Goal: Information Seeking & Learning: Find contact information

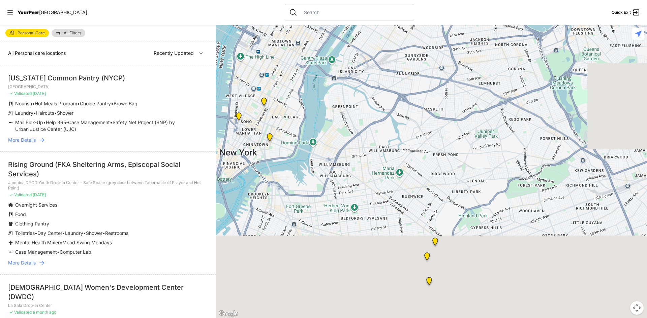
drag, startPoint x: 423, startPoint y: 246, endPoint x: 319, endPoint y: 65, distance: 208.2
click at [319, 64] on div at bounding box center [431, 171] width 431 height 293
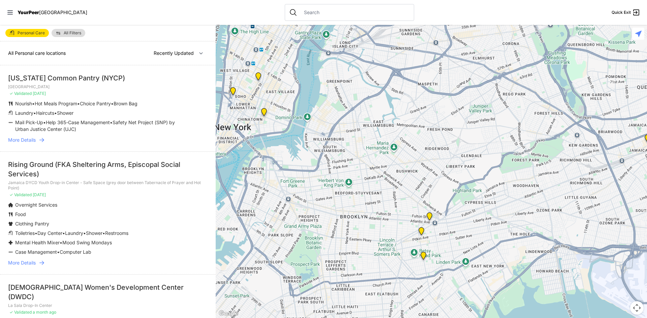
drag, startPoint x: 423, startPoint y: 299, endPoint x: 417, endPoint y: 125, distance: 174.2
click at [417, 125] on div at bounding box center [431, 171] width 431 height 293
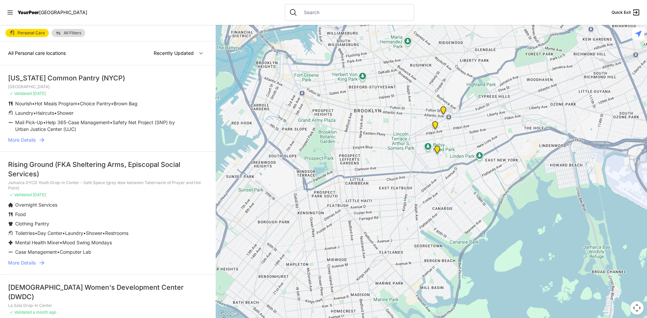
drag, startPoint x: 391, startPoint y: 127, endPoint x: 392, endPoint y: 197, distance: 70.4
click at [392, 197] on div at bounding box center [431, 171] width 431 height 293
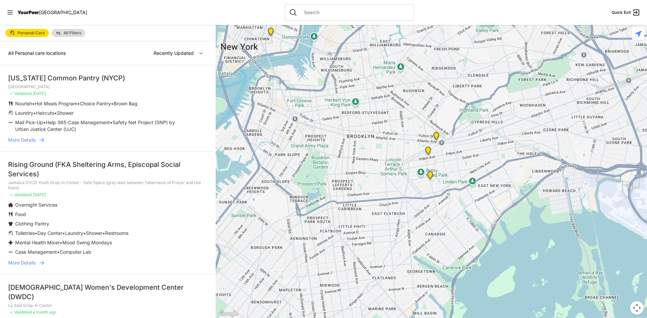
drag, startPoint x: 431, startPoint y: 175, endPoint x: 427, endPoint y: 200, distance: 25.0
click at [427, 200] on div at bounding box center [431, 171] width 431 height 293
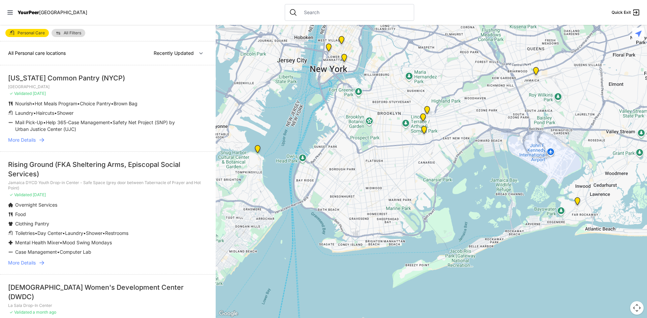
drag, startPoint x: 420, startPoint y: 252, endPoint x: 408, endPoint y: 218, distance: 36.1
click at [408, 218] on div at bounding box center [431, 171] width 431 height 293
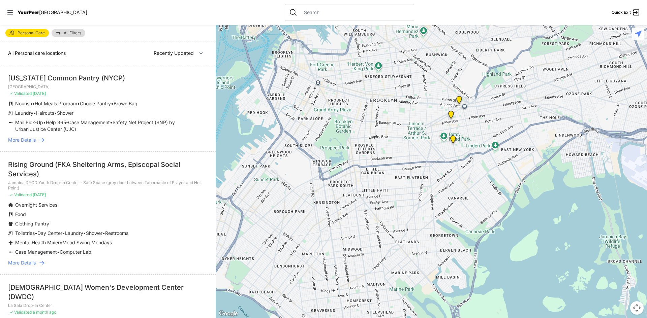
drag, startPoint x: 379, startPoint y: 123, endPoint x: 397, endPoint y: 243, distance: 121.2
click at [397, 243] on div at bounding box center [431, 171] width 431 height 293
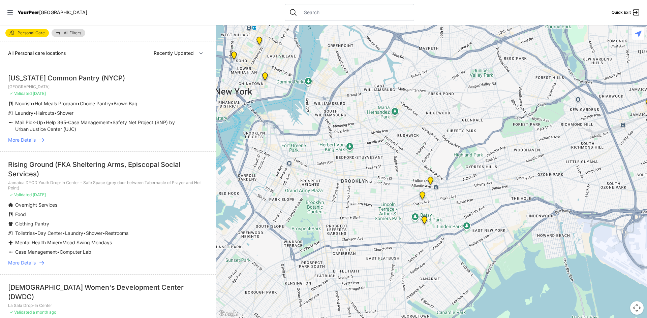
drag, startPoint x: 475, startPoint y: 141, endPoint x: 407, endPoint y: 238, distance: 118.7
click at [407, 238] on div at bounding box center [431, 171] width 431 height 293
click at [423, 223] on img "Brooklyn DYCD Youth Drop-in Center" at bounding box center [424, 221] width 8 height 11
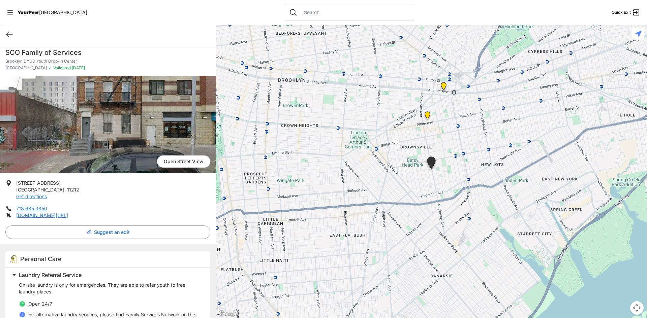
click at [156, 21] on nav "YourPeer [GEOGRAPHIC_DATA] Quick Exit" at bounding box center [323, 12] width 647 height 25
click at [10, 36] on icon at bounding box center [9, 34] width 8 height 8
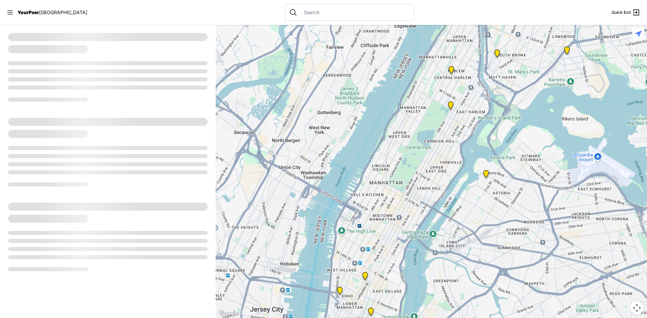
select select "recentlyUpdated"
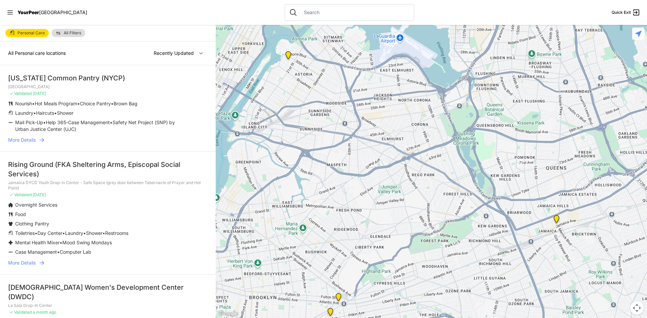
drag, startPoint x: 490, startPoint y: 234, endPoint x: 289, endPoint y: 113, distance: 234.6
click at [289, 113] on div at bounding box center [431, 171] width 431 height 293
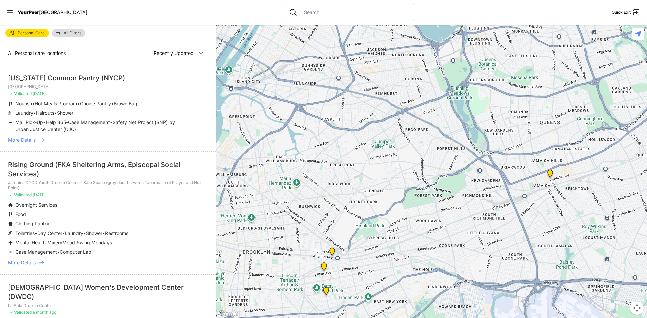
drag, startPoint x: 441, startPoint y: 287, endPoint x: 422, endPoint y: 126, distance: 162.1
click at [422, 126] on div at bounding box center [431, 171] width 431 height 293
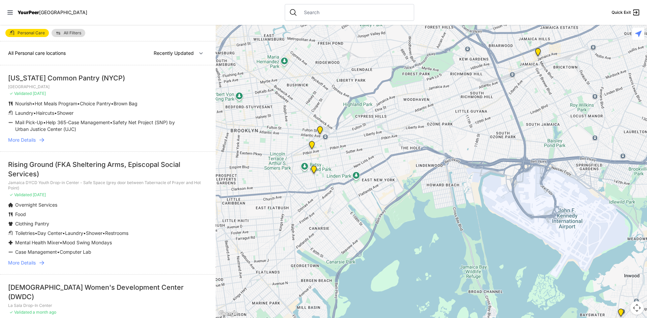
click at [313, 168] on img "Brooklyn DYCD Youth Drop-in Center" at bounding box center [314, 171] width 8 height 11
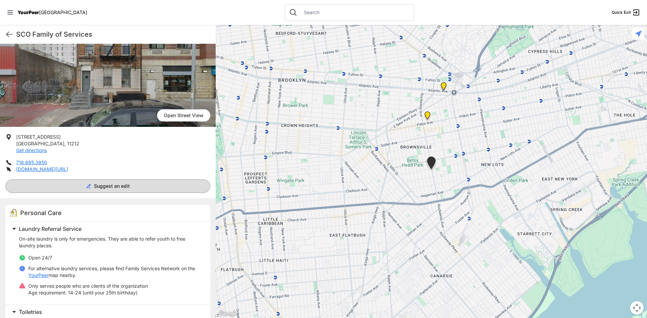
scroll to position [67, 0]
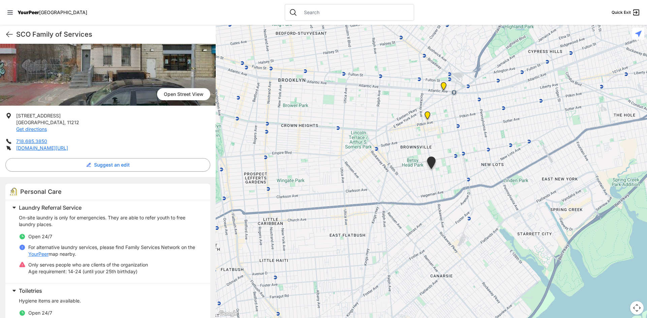
select select "recentlyUpdated"
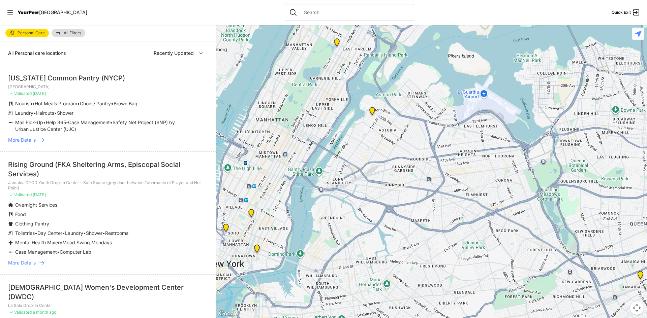
drag, startPoint x: 513, startPoint y: 251, endPoint x: 348, endPoint y: 130, distance: 205.0
click at [348, 130] on div at bounding box center [431, 171] width 431 height 293
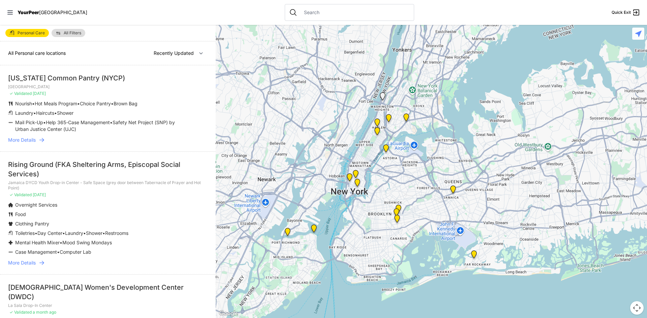
drag, startPoint x: 430, startPoint y: 292, endPoint x: 403, endPoint y: 247, distance: 53.3
click at [403, 247] on div at bounding box center [431, 171] width 431 height 293
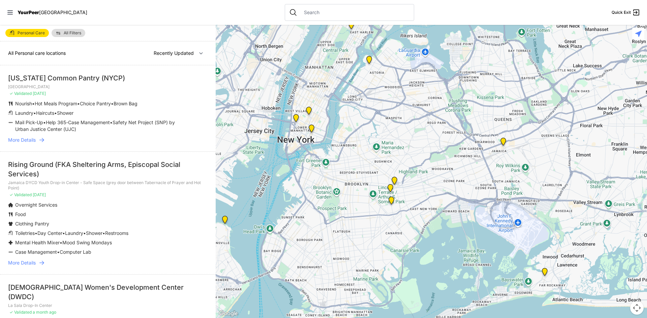
click at [390, 190] on img "Continuous Access Adult Drop-In (CADI)" at bounding box center [390, 189] width 8 height 11
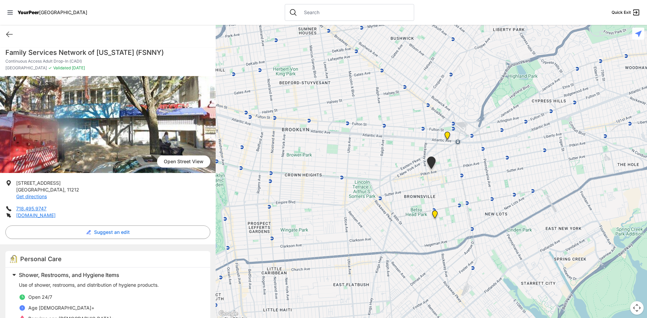
click at [166, 194] on li "[STREET_ADDRESS] Get directions" at bounding box center [107, 190] width 205 height 20
click at [146, 197] on li "[STREET_ADDRESS] Get directions" at bounding box center [107, 190] width 205 height 20
click at [80, 208] on li "718.495.9747" at bounding box center [107, 208] width 205 height 7
click at [47, 34] on div "Quick Exit" at bounding box center [108, 34] width 216 height 19
drag, startPoint x: 47, startPoint y: 34, endPoint x: 29, endPoint y: 35, distance: 18.6
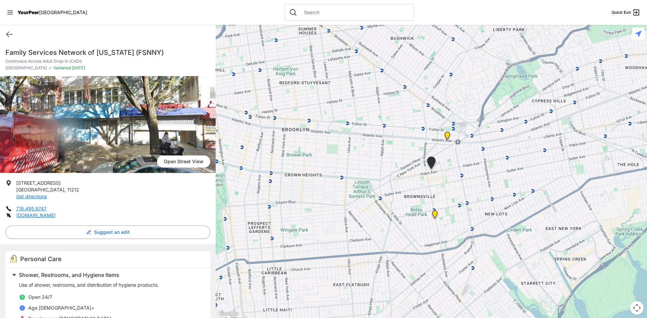
click at [29, 36] on div "Quick Exit" at bounding box center [108, 34] width 216 height 19
click at [8, 32] on icon at bounding box center [9, 34] width 6 height 5
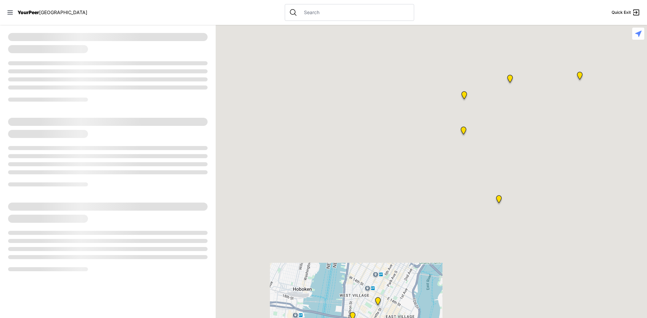
select select "recentlyUpdated"
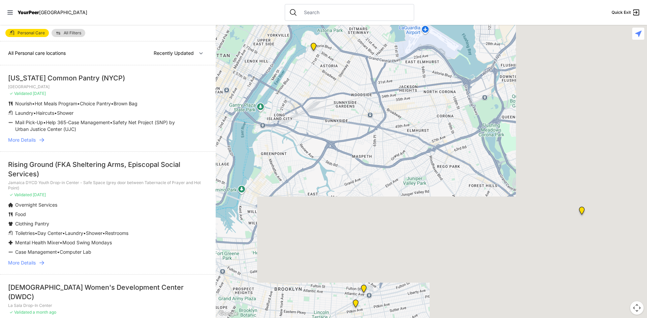
drag, startPoint x: 503, startPoint y: 260, endPoint x: 311, endPoint y: 104, distance: 247.5
click at [311, 104] on div at bounding box center [431, 171] width 431 height 293
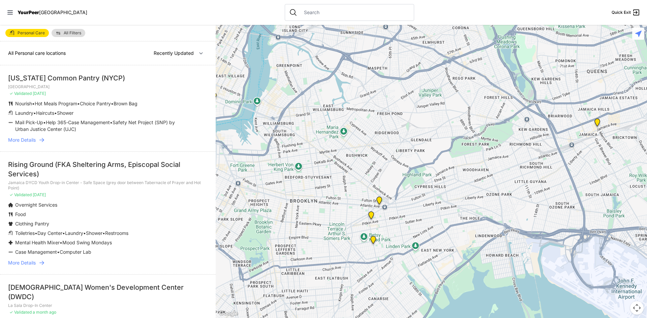
drag, startPoint x: 401, startPoint y: 282, endPoint x: 423, endPoint y: 205, distance: 80.3
click at [423, 205] on div at bounding box center [431, 171] width 431 height 293
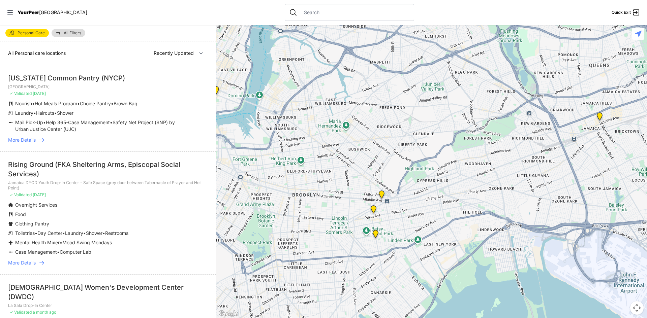
click at [374, 235] on img "Brooklyn DYCD Youth Drop-in Center" at bounding box center [375, 235] width 8 height 11
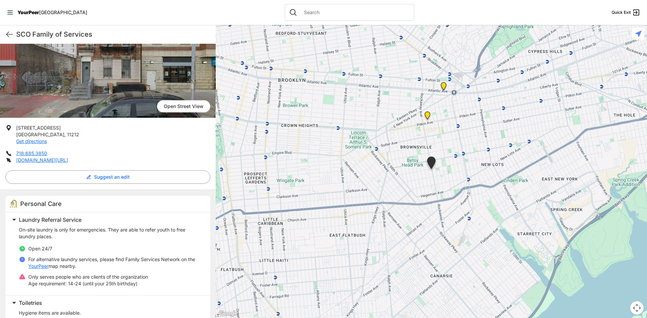
scroll to position [67, 0]
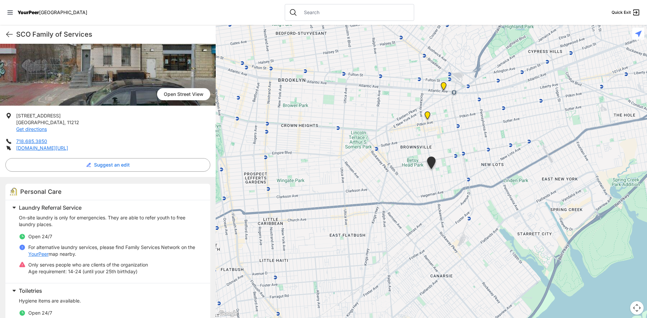
click at [428, 116] on img "Continuous Access Adult Drop-In (CADI)" at bounding box center [427, 116] width 8 height 11
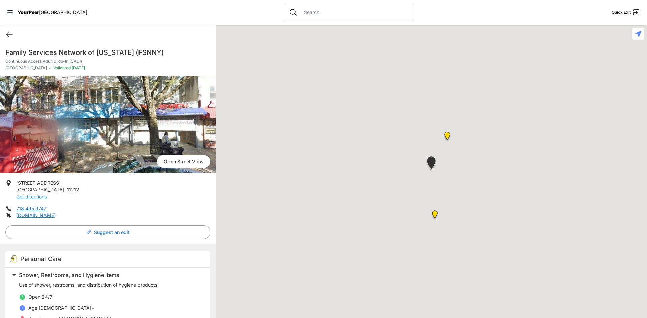
click at [428, 116] on div at bounding box center [431, 171] width 431 height 293
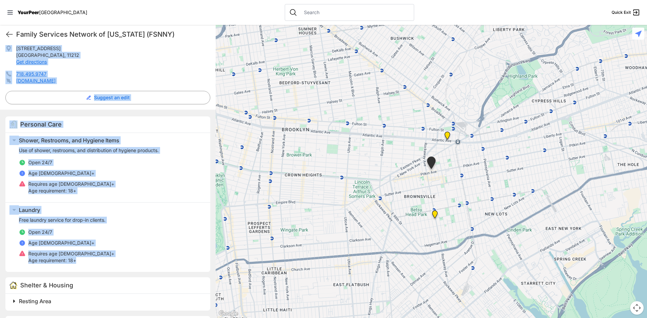
scroll to position [267, 0]
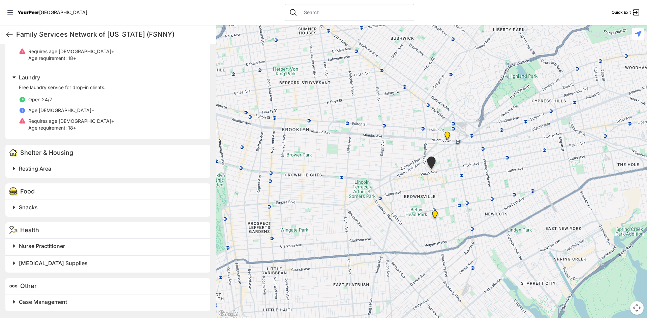
drag, startPoint x: 158, startPoint y: 267, endPoint x: 106, endPoint y: 308, distance: 66.1
click at [107, 307] on div "Case Management" at bounding box center [107, 303] width 205 height 17
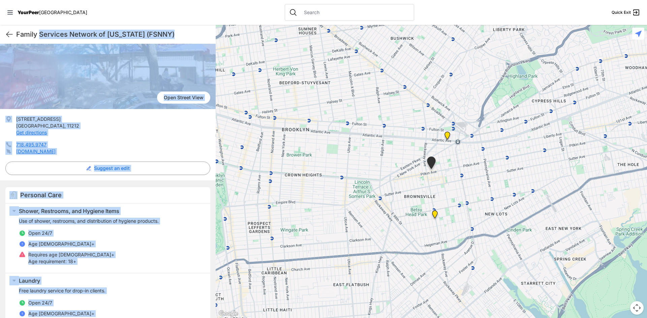
scroll to position [0, 0]
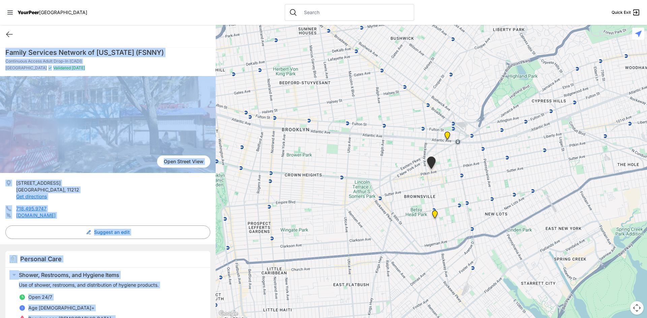
drag, startPoint x: 94, startPoint y: 312, endPoint x: 22, endPoint y: 48, distance: 273.0
click at [3, 53] on div "Family Services Network of [US_STATE] (FSNNY) Continuous Access Adult Drop-In (…" at bounding box center [108, 315] width 216 height 542
click at [447, 138] on img "The Gathering Place Drop-in Center" at bounding box center [447, 137] width 8 height 11
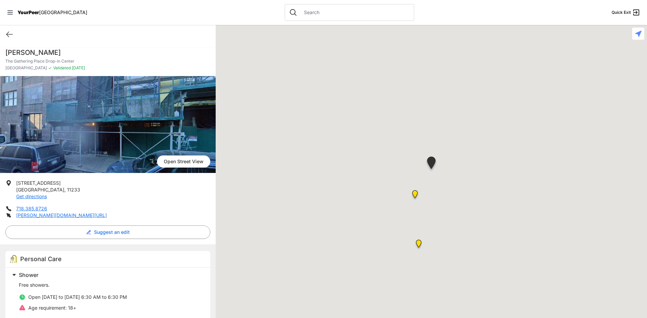
click at [448, 136] on div at bounding box center [431, 171] width 431 height 293
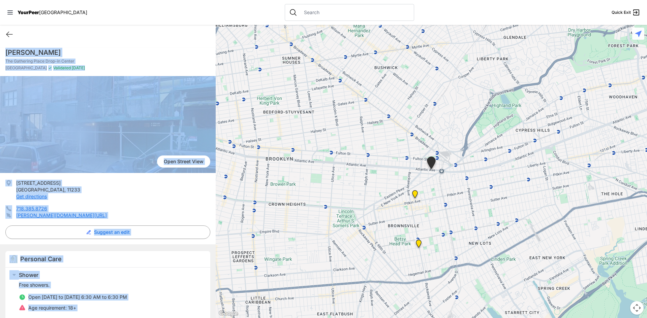
drag, startPoint x: 64, startPoint y: 305, endPoint x: 5, endPoint y: 56, distance: 255.6
click at [116, 52] on h1 "[PERSON_NAME]" at bounding box center [107, 52] width 205 height 9
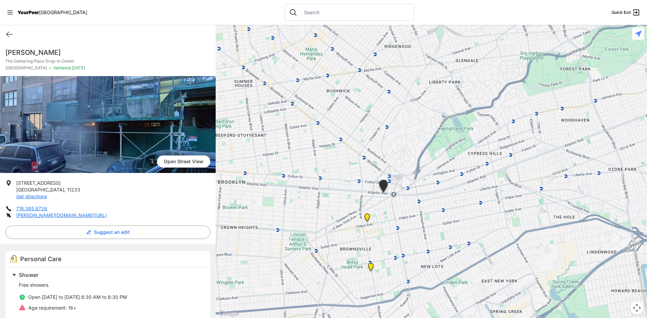
drag, startPoint x: 474, startPoint y: 181, endPoint x: 420, endPoint y: 197, distance: 56.5
click at [422, 202] on div at bounding box center [431, 171] width 431 height 293
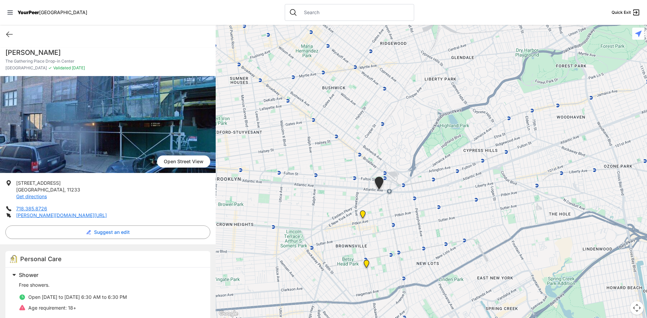
click at [406, 213] on div at bounding box center [431, 171] width 431 height 293
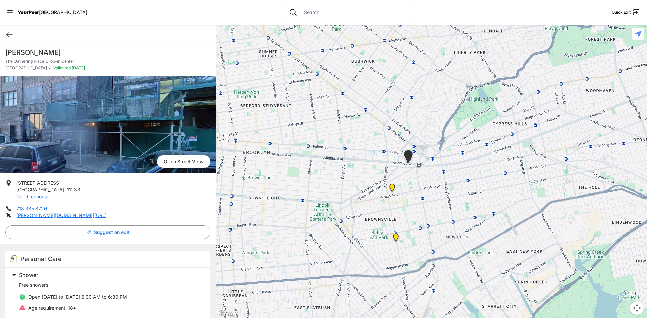
drag, startPoint x: 390, startPoint y: 221, endPoint x: 420, endPoint y: 194, distance: 40.3
click at [420, 194] on div at bounding box center [431, 171] width 431 height 293
click at [392, 185] on img "Continuous Access Adult Drop-In (CADI)" at bounding box center [392, 189] width 8 height 11
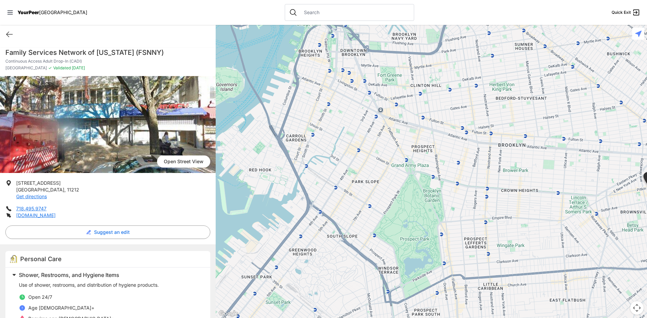
drag, startPoint x: 274, startPoint y: 115, endPoint x: 496, endPoint y: 130, distance: 223.2
click at [496, 130] on div at bounding box center [431, 171] width 431 height 293
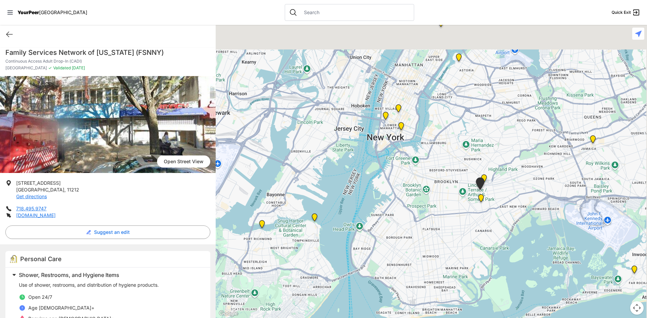
drag, startPoint x: 453, startPoint y: 144, endPoint x: 395, endPoint y: 197, distance: 78.2
click at [395, 197] on div at bounding box center [431, 171] width 431 height 293
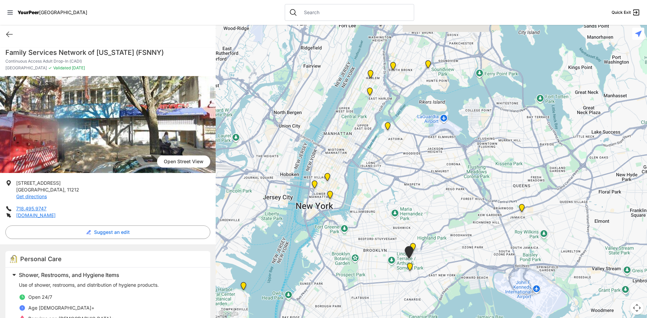
drag, startPoint x: 457, startPoint y: 109, endPoint x: 390, endPoint y: 177, distance: 95.7
click at [390, 177] on div at bounding box center [431, 171] width 431 height 293
click at [330, 193] on img "Lower East Side Youth Drop-in Center. Yellow doors with grey buzzer on the right" at bounding box center [330, 196] width 8 height 11
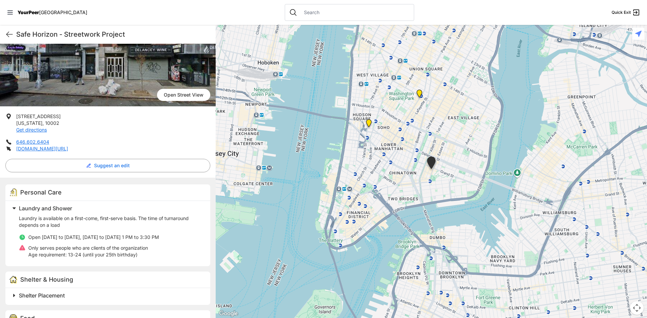
scroll to position [67, 0]
click at [368, 122] on img "Main Location, SoHo, DYCD Youth Drop-in Center" at bounding box center [368, 124] width 8 height 11
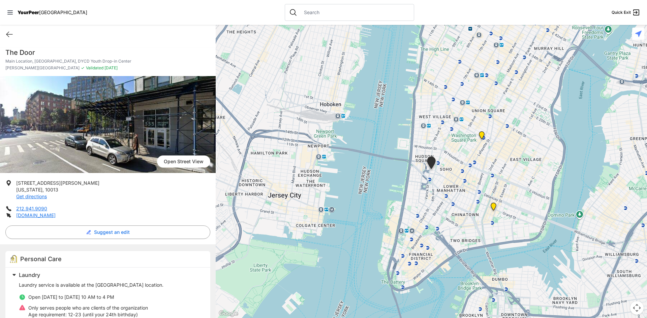
click at [481, 136] on img "Harvey Milk High School" at bounding box center [481, 136] width 8 height 11
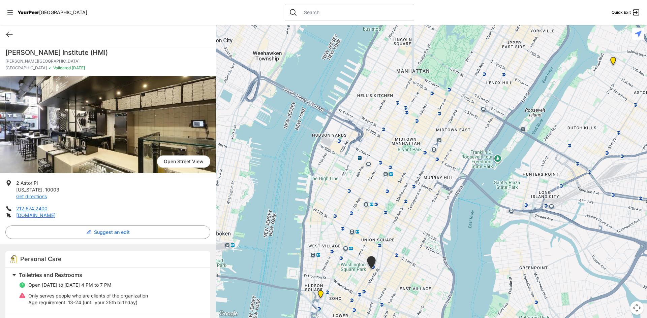
drag, startPoint x: 450, startPoint y: 94, endPoint x: 389, endPoint y: 197, distance: 119.9
click at [388, 198] on div at bounding box center [431, 171] width 431 height 293
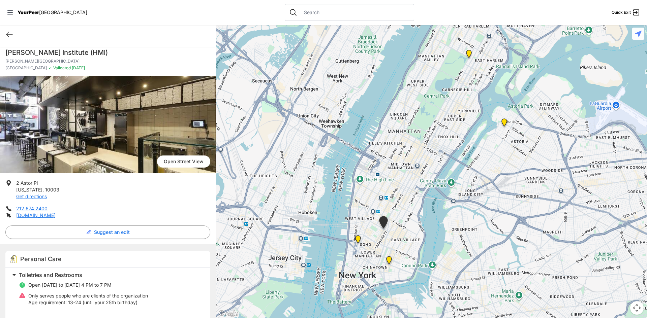
click at [501, 123] on img at bounding box center [504, 124] width 8 height 11
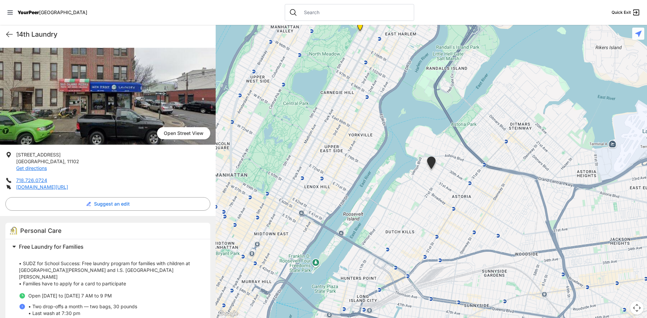
scroll to position [34, 0]
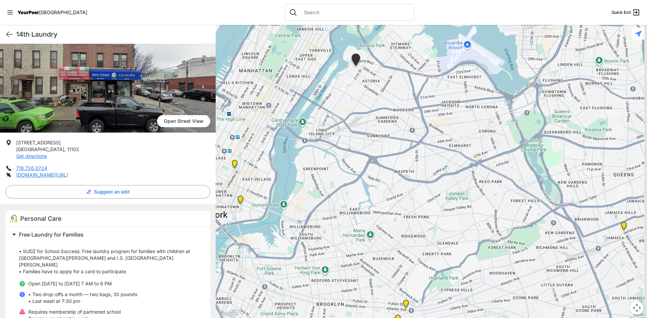
drag, startPoint x: 479, startPoint y: 300, endPoint x: 395, endPoint y: 144, distance: 176.7
click at [395, 144] on div at bounding box center [431, 171] width 431 height 293
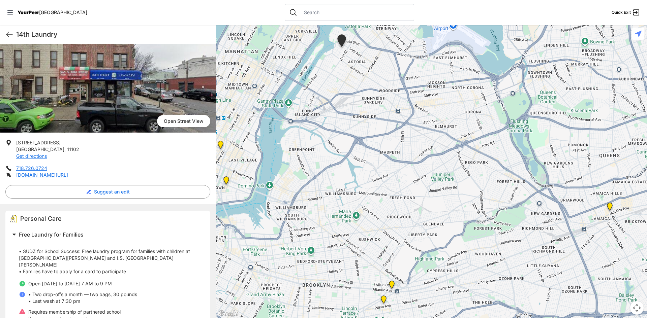
click at [383, 300] on img "Continuous Access Adult Drop-In (CADI)" at bounding box center [383, 301] width 8 height 11
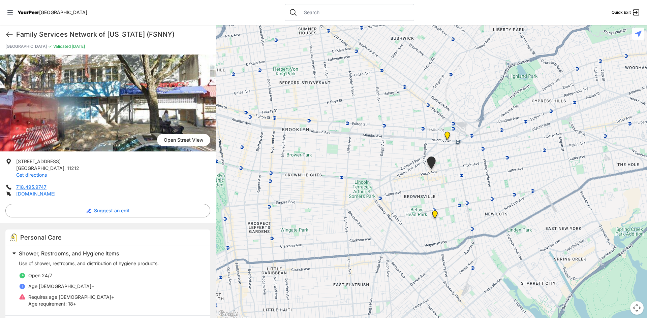
scroll to position [34, 0]
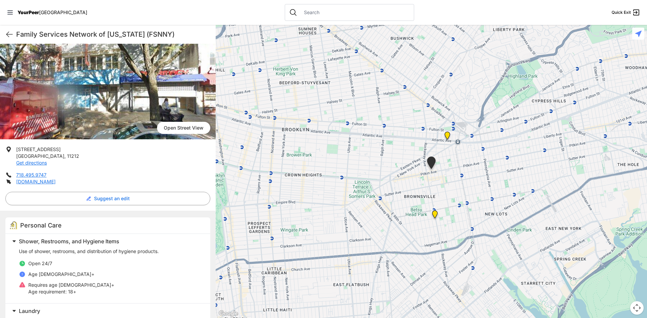
click at [446, 133] on img "The Gathering Place Drop-in Center" at bounding box center [447, 137] width 8 height 11
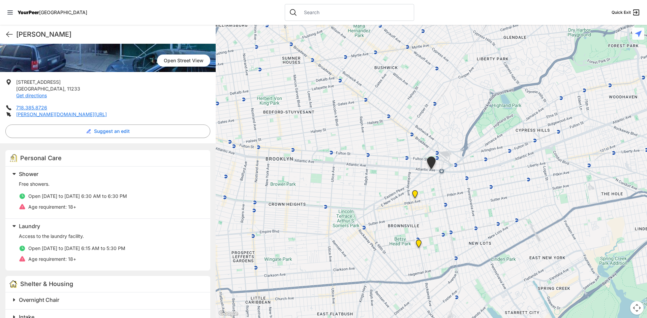
scroll to position [135, 0]
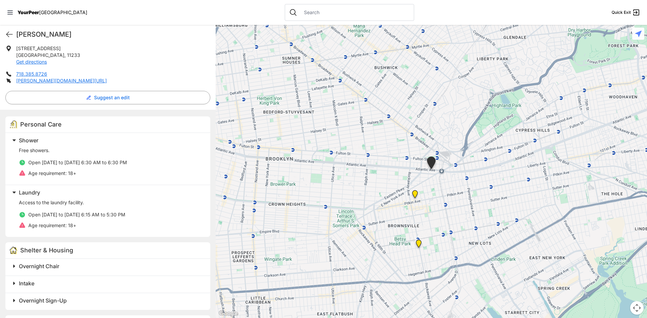
click at [414, 191] on img "Continuous Access Adult Drop-In (CADI)" at bounding box center [415, 195] width 8 height 11
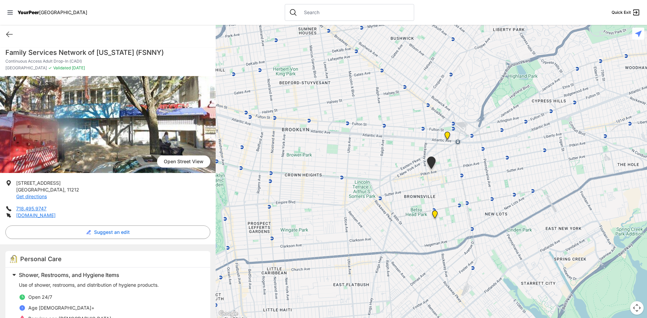
click at [91, 57] on h1 "Family Services Network of [US_STATE] (FSNNY)" at bounding box center [107, 52] width 205 height 9
click at [450, 135] on img "The Gathering Place Drop-in Center" at bounding box center [447, 137] width 8 height 11
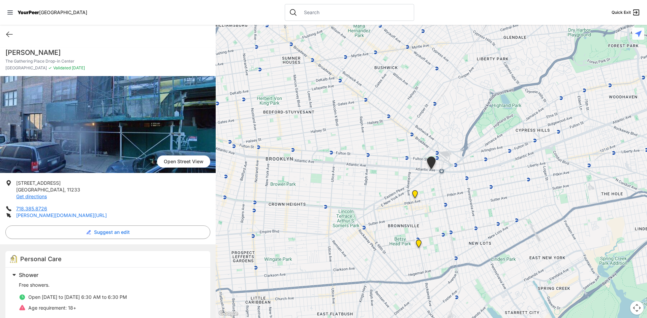
click at [71, 217] on link "[PERSON_NAME][DOMAIN_NAME][URL]" at bounding box center [61, 216] width 91 height 6
